Goal: Information Seeking & Learning: Understand process/instructions

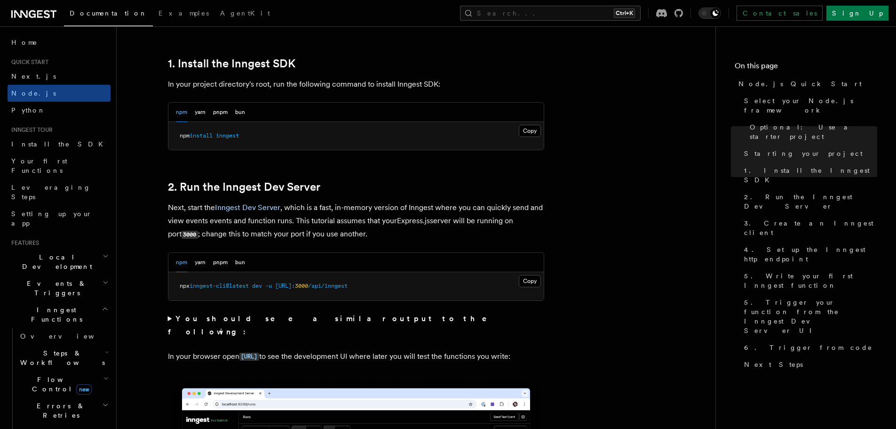
scroll to position [593, 0]
click at [338, 210] on p "Next, start the Inngest Dev Server , which is a fast, in-memory version of Inng…" at bounding box center [356, 220] width 376 height 40
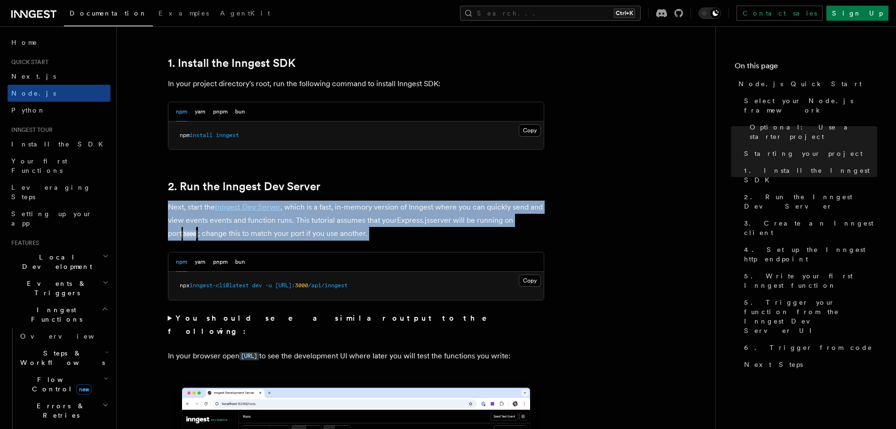
click at [338, 210] on p "Next, start the Inngest Dev Server , which is a fast, in-memory version of Inng…" at bounding box center [356, 220] width 376 height 40
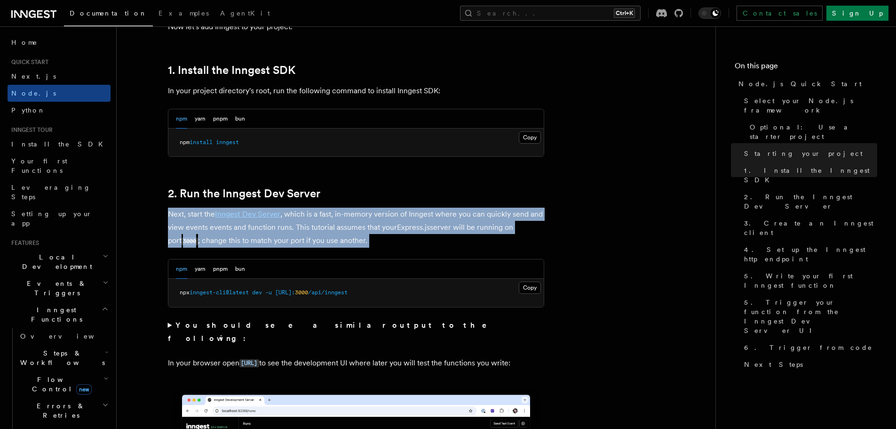
scroll to position [584, 0]
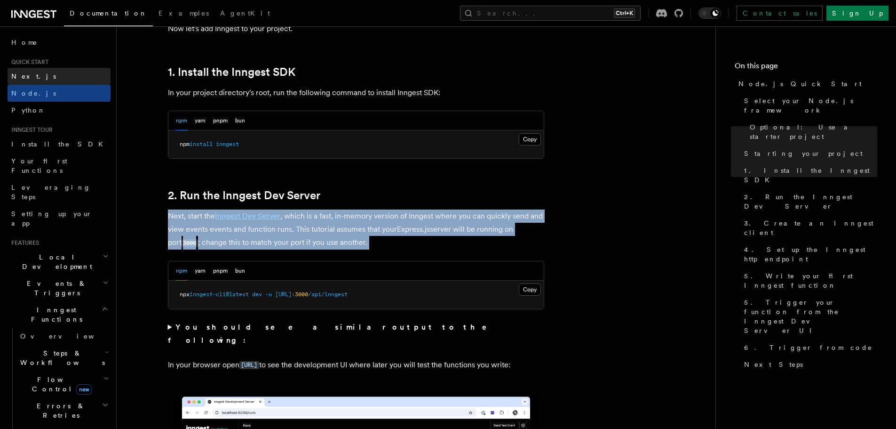
click at [49, 68] on link "Next.js" at bounding box center [59, 76] width 103 height 17
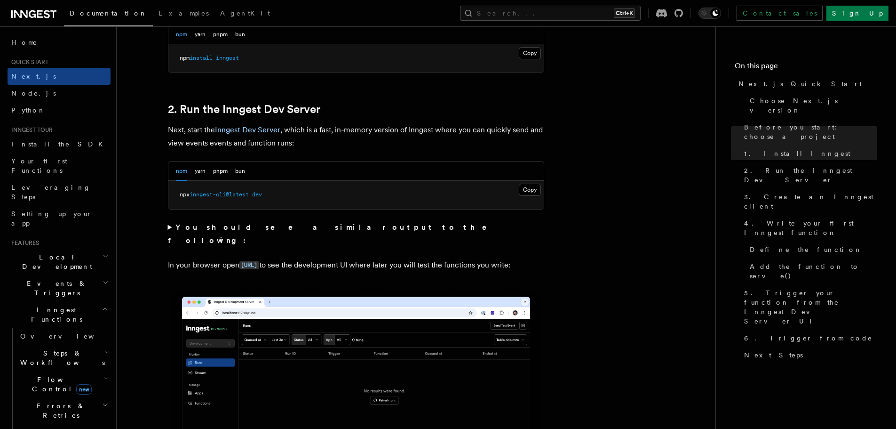
scroll to position [596, 0]
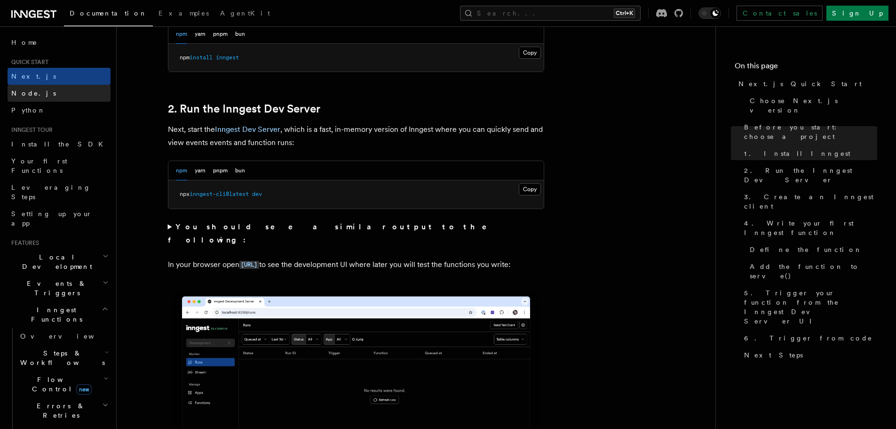
click at [51, 87] on link "Node.js" at bounding box center [59, 93] width 103 height 17
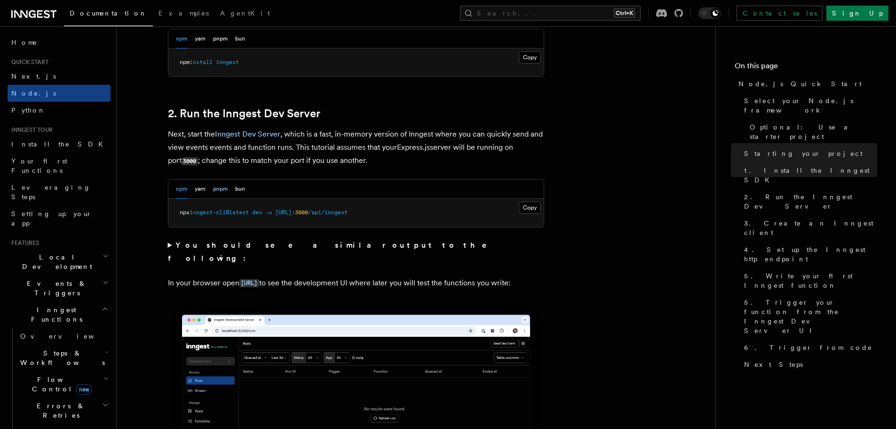
scroll to position [666, 0]
click at [532, 202] on button "Copy Copied" at bounding box center [530, 207] width 22 height 12
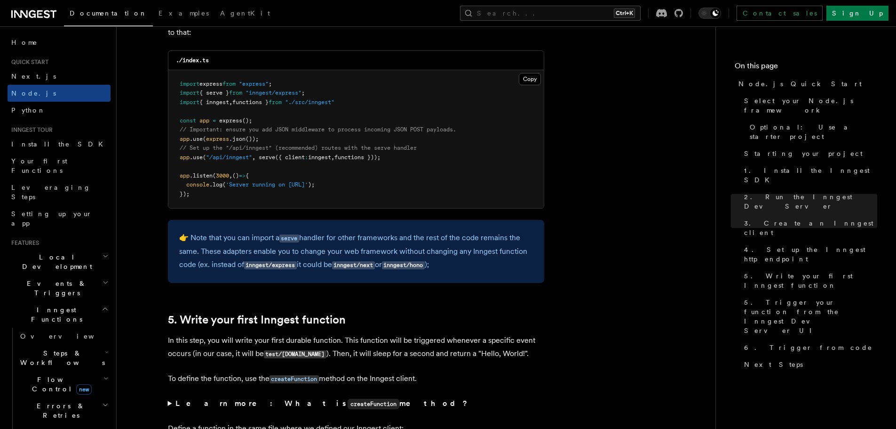
scroll to position [1489, 0]
